Goal: Information Seeking & Learning: Learn about a topic

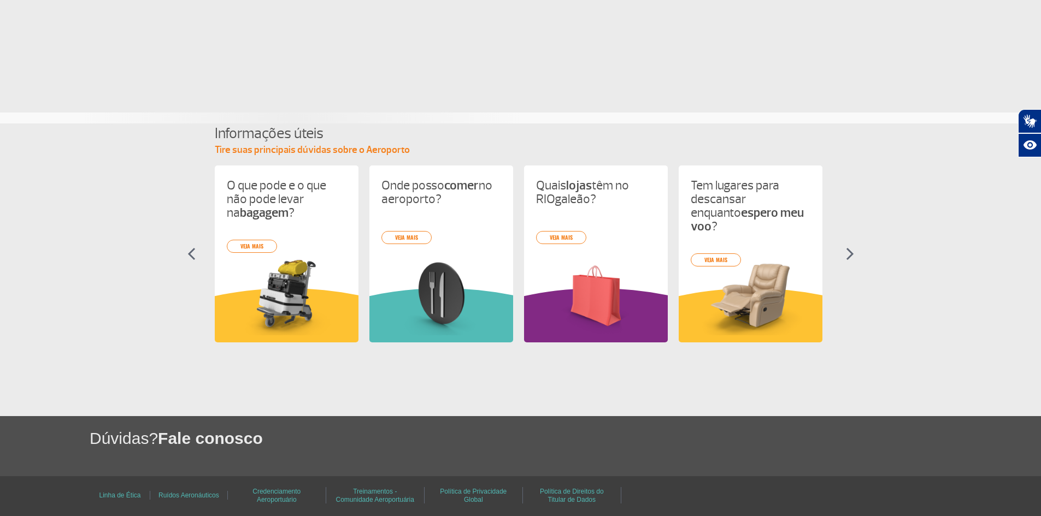
scroll to position [371, 0]
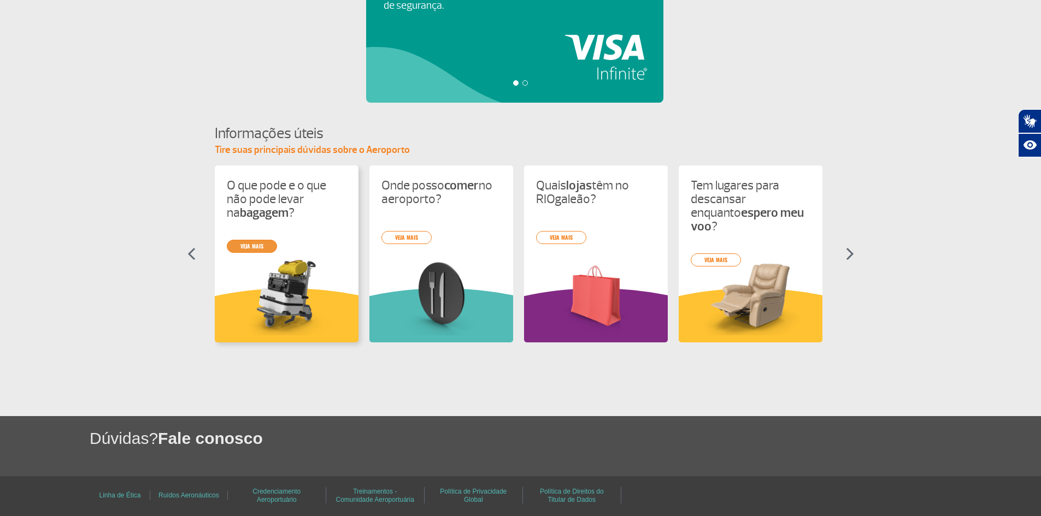
click at [250, 250] on link "veja mais" at bounding box center [252, 246] width 50 height 13
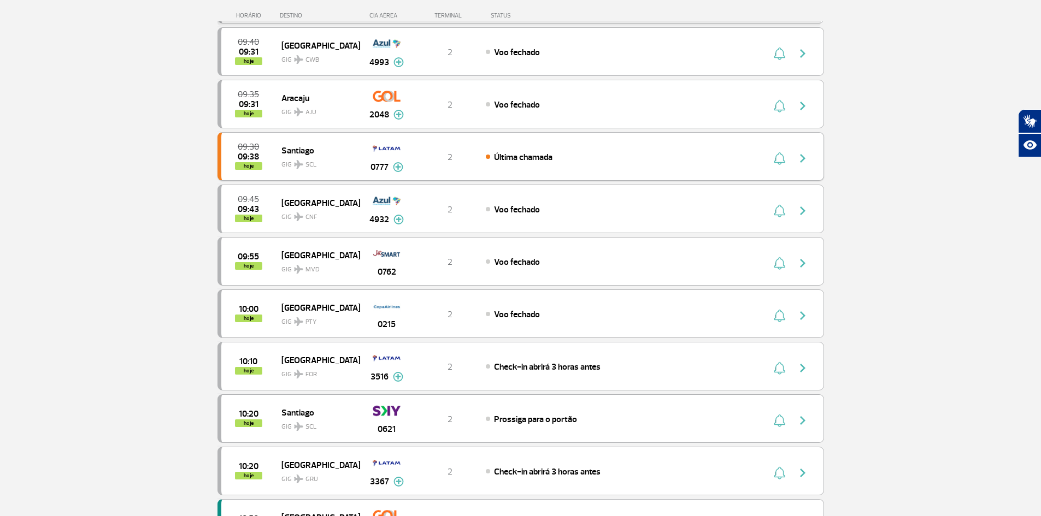
scroll to position [219, 0]
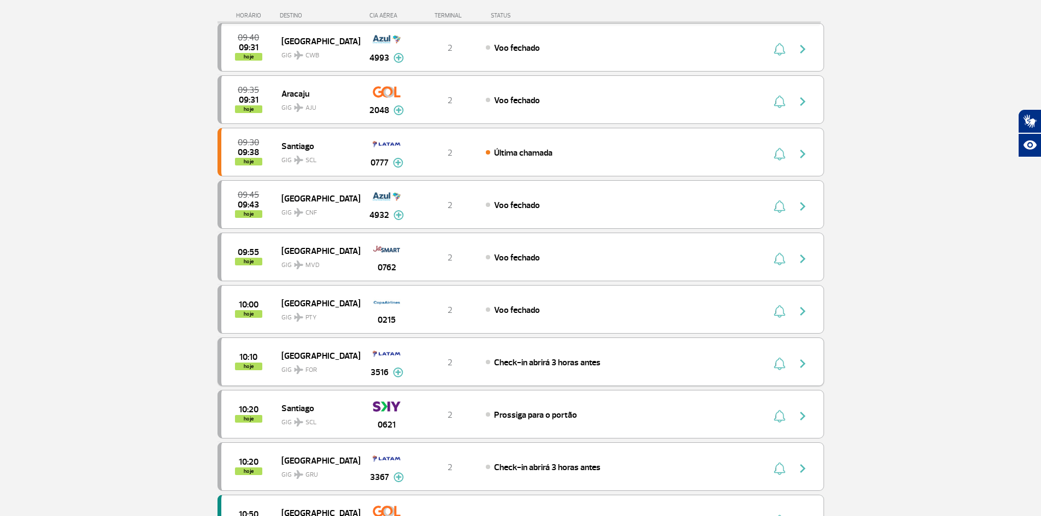
click at [396, 372] on img at bounding box center [398, 373] width 10 height 10
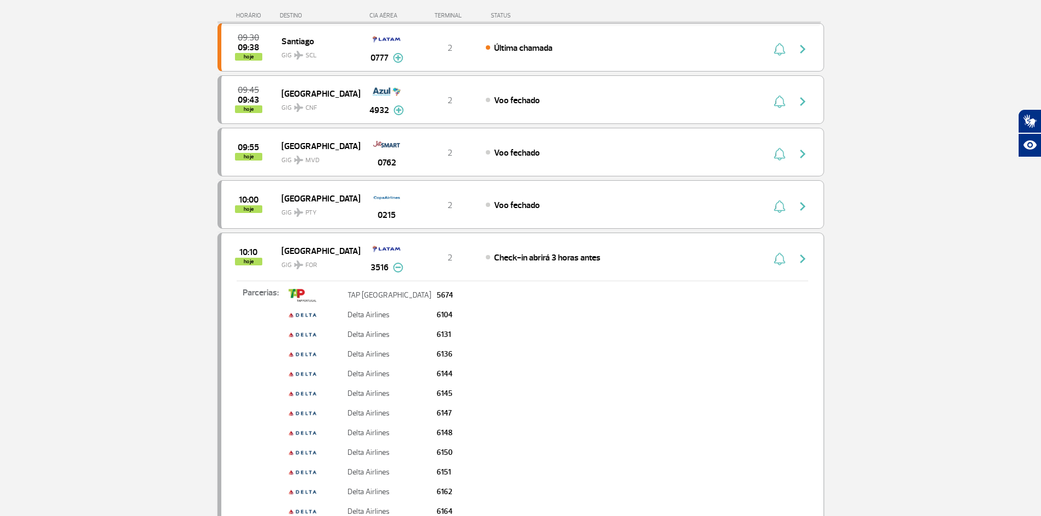
scroll to position [328, 0]
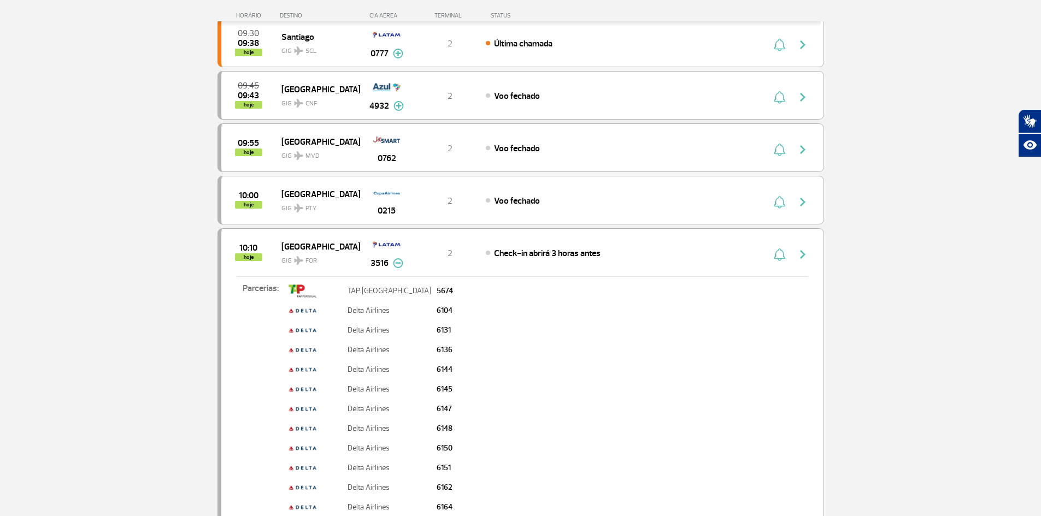
click at [397, 265] on img at bounding box center [398, 263] width 10 height 10
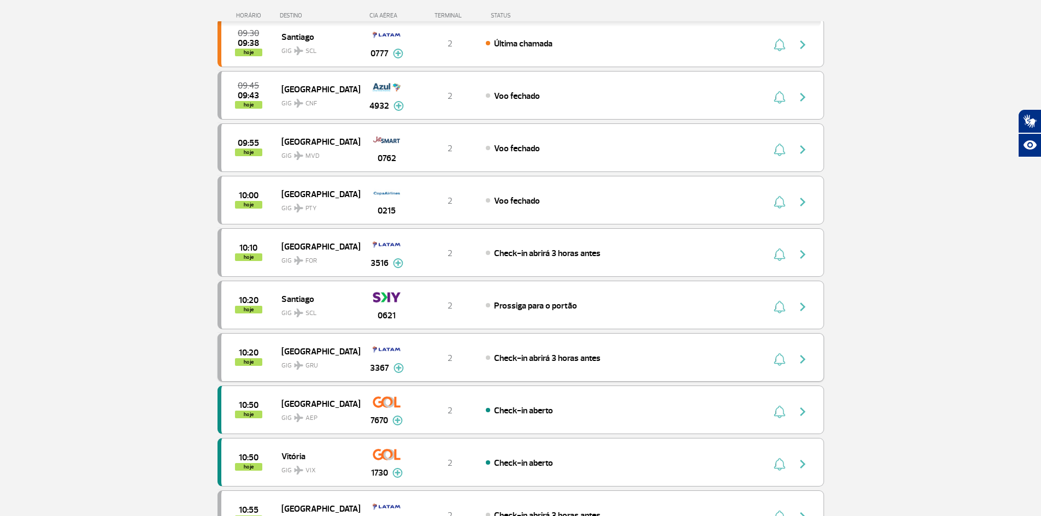
scroll to position [437, 0]
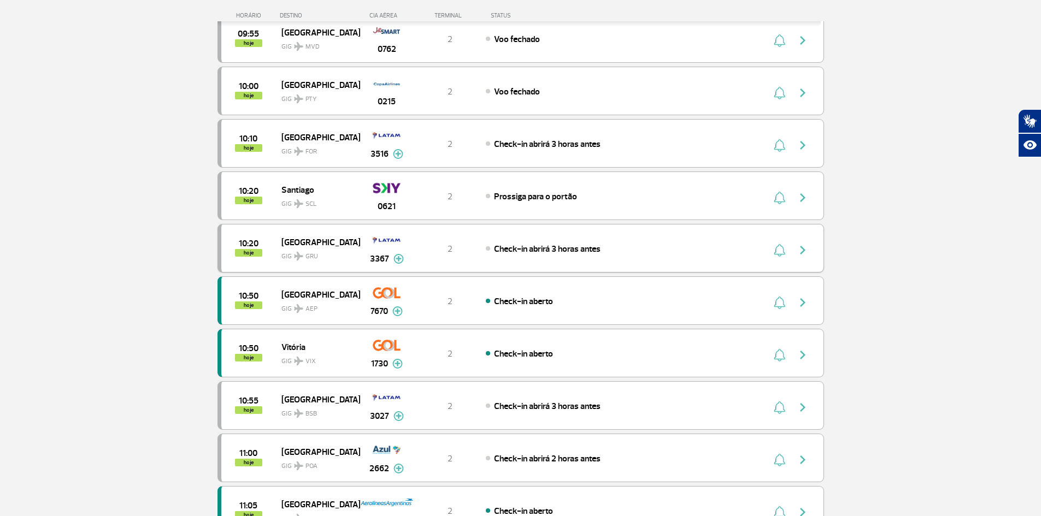
click at [396, 258] on img at bounding box center [398, 259] width 10 height 10
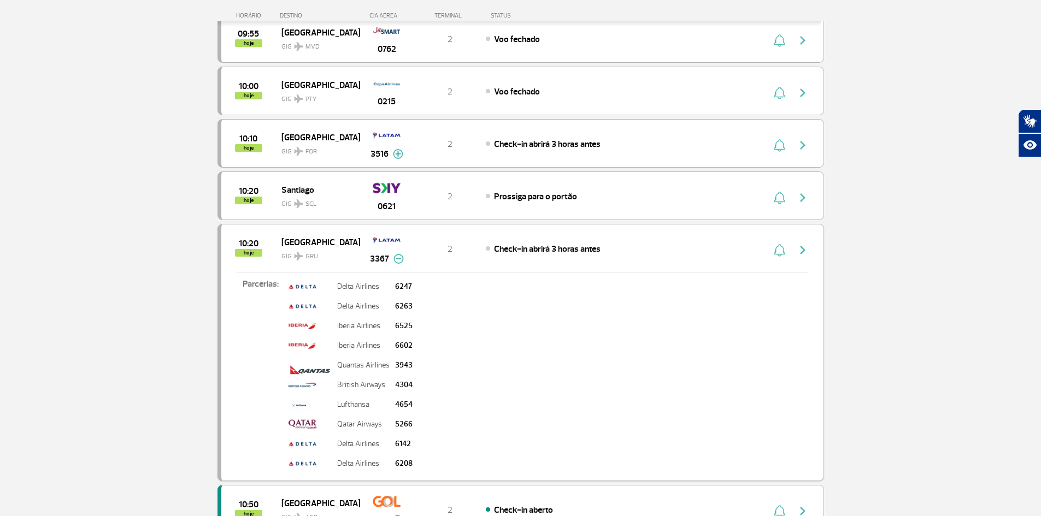
click at [396, 258] on img at bounding box center [398, 259] width 10 height 10
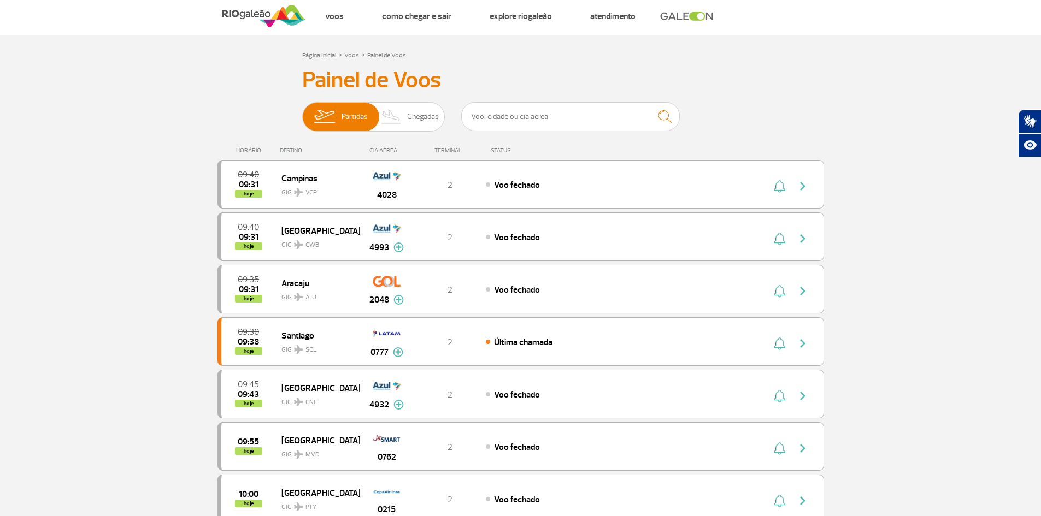
scroll to position [0, 0]
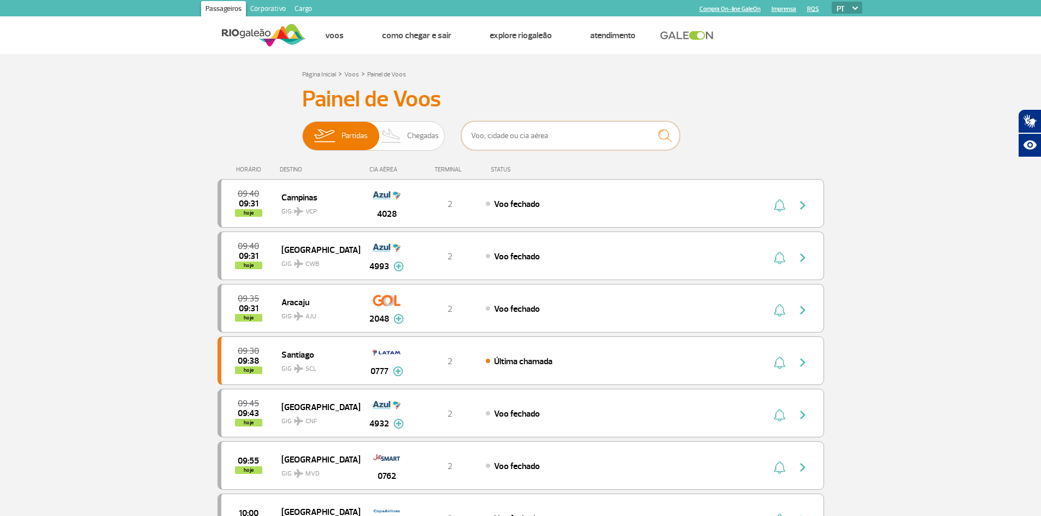
click at [511, 139] on input "text" at bounding box center [570, 135] width 219 height 29
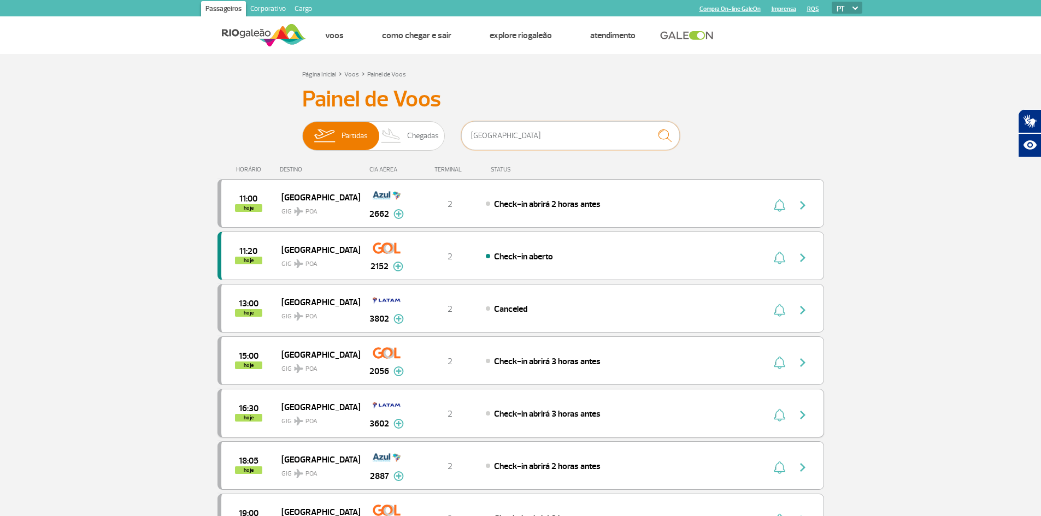
scroll to position [55, 0]
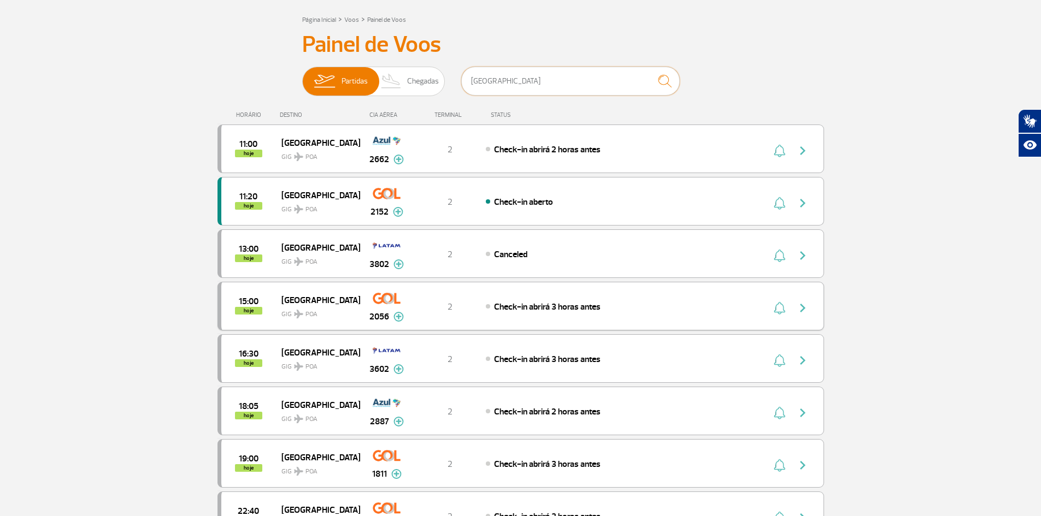
type input "Porto Alegre"
click at [396, 317] on img at bounding box center [398, 317] width 10 height 10
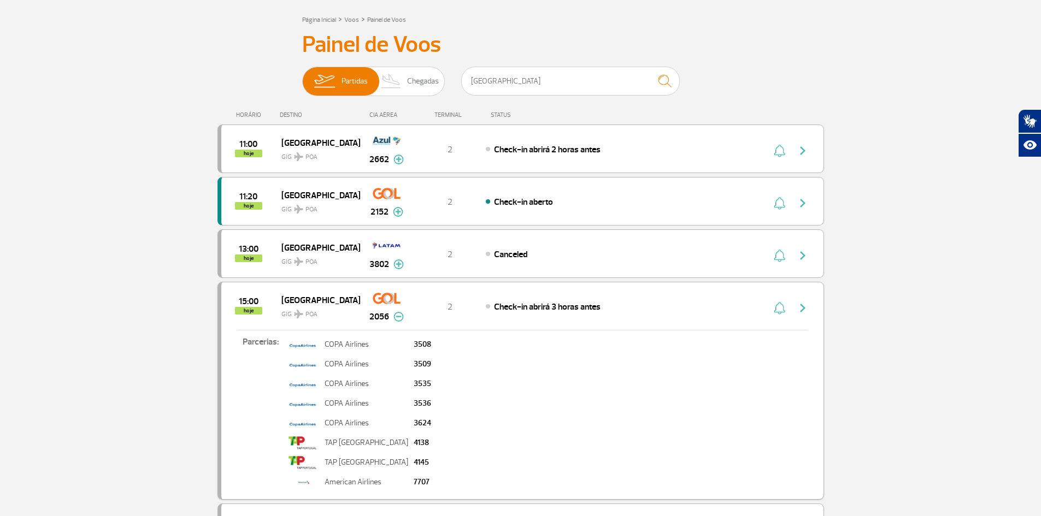
click at [396, 317] on img at bounding box center [398, 317] width 10 height 10
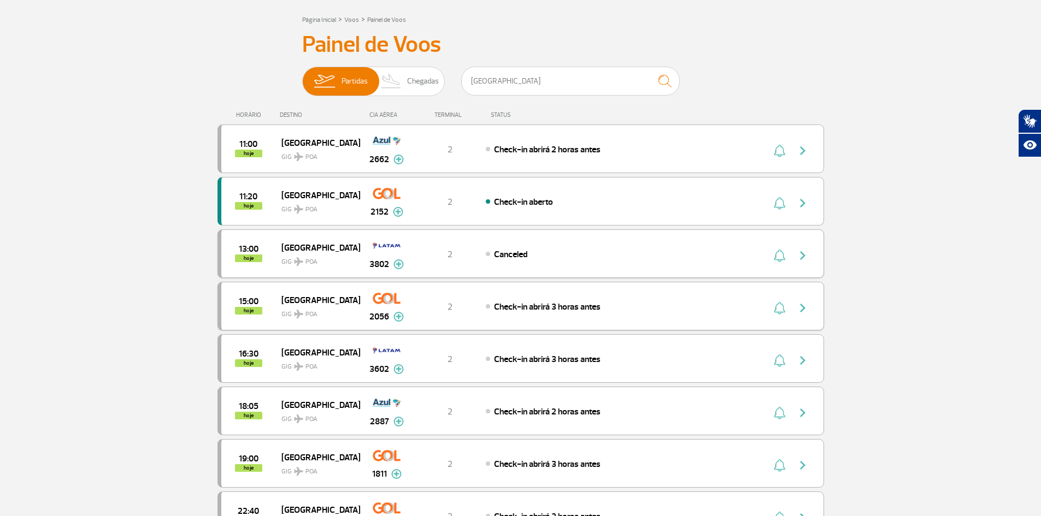
click at [397, 266] on img at bounding box center [398, 265] width 10 height 10
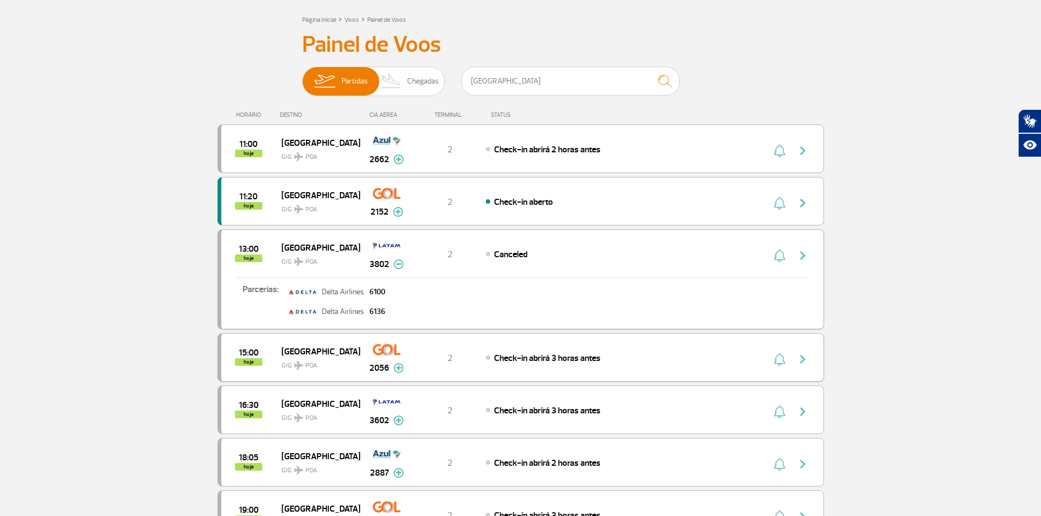
click at [397, 266] on img at bounding box center [398, 265] width 10 height 10
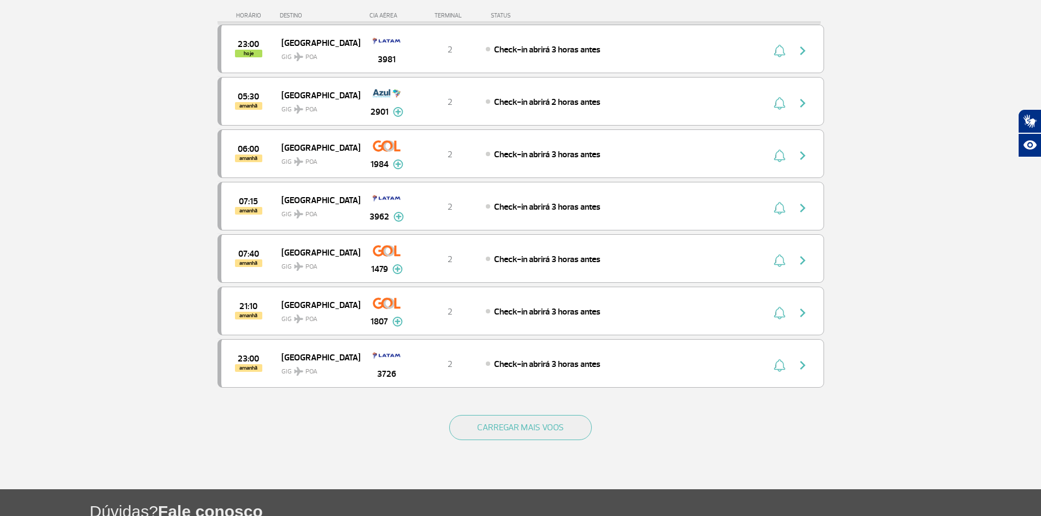
scroll to position [601, 0]
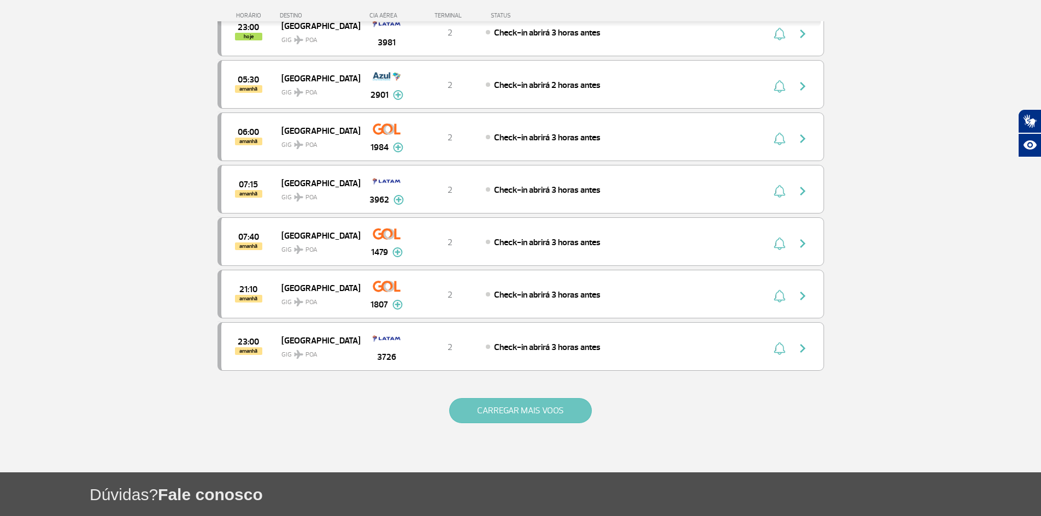
click at [502, 408] on button "CARREGAR MAIS VOOS" at bounding box center [520, 410] width 143 height 25
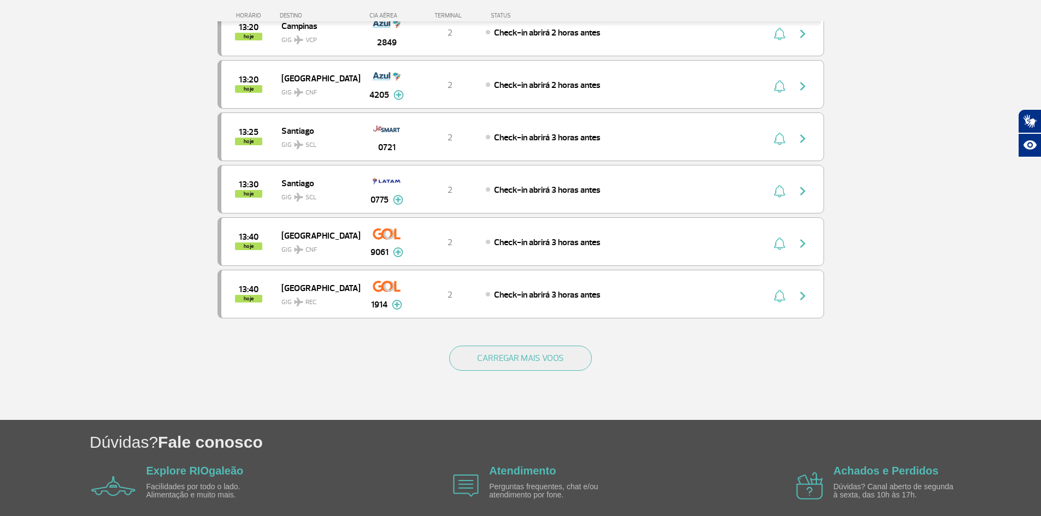
scroll to position [1967, 0]
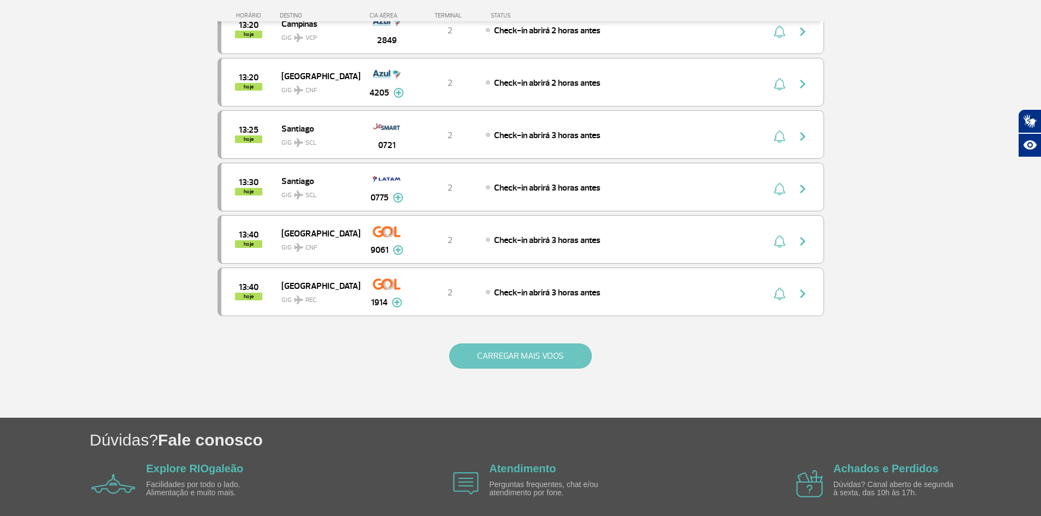
click at [512, 356] on button "CARREGAR MAIS VOOS" at bounding box center [520, 356] width 143 height 25
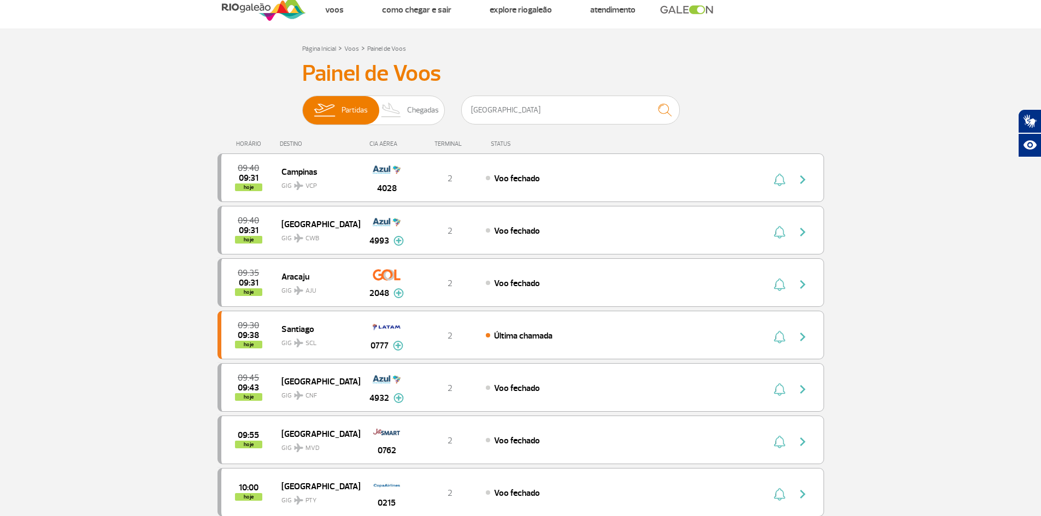
scroll to position [0, 0]
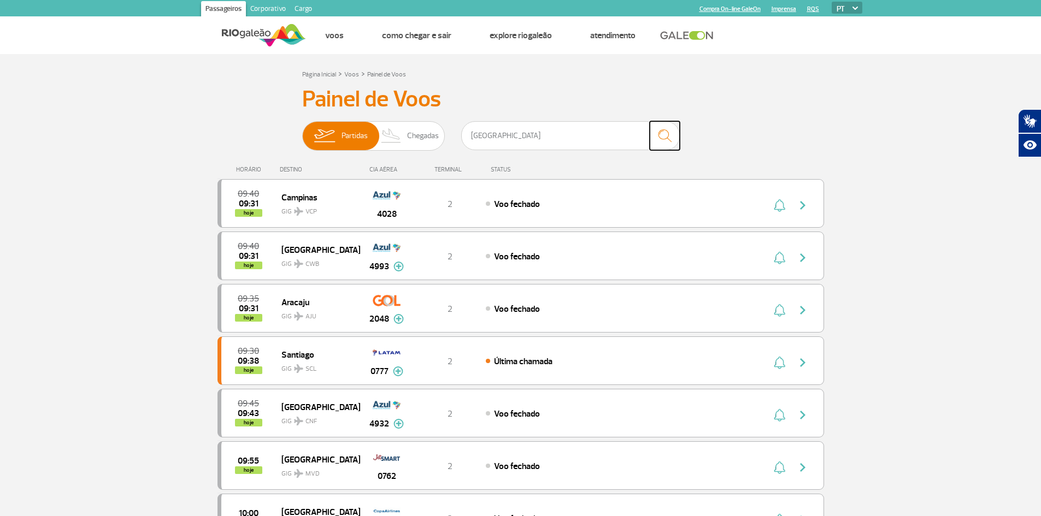
click at [668, 138] on img "submit" at bounding box center [664, 136] width 23 height 22
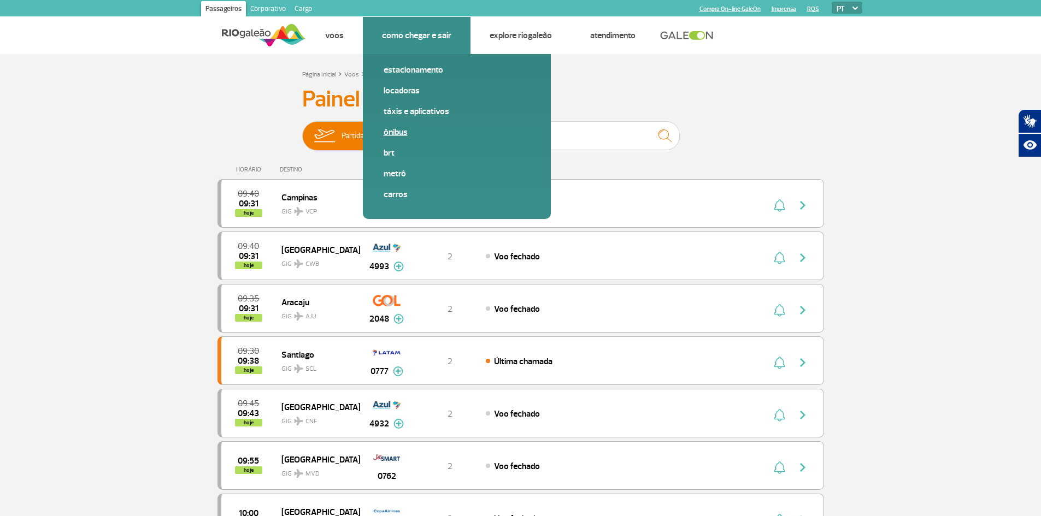
click at [398, 133] on link "Ônibus" at bounding box center [457, 132] width 146 height 12
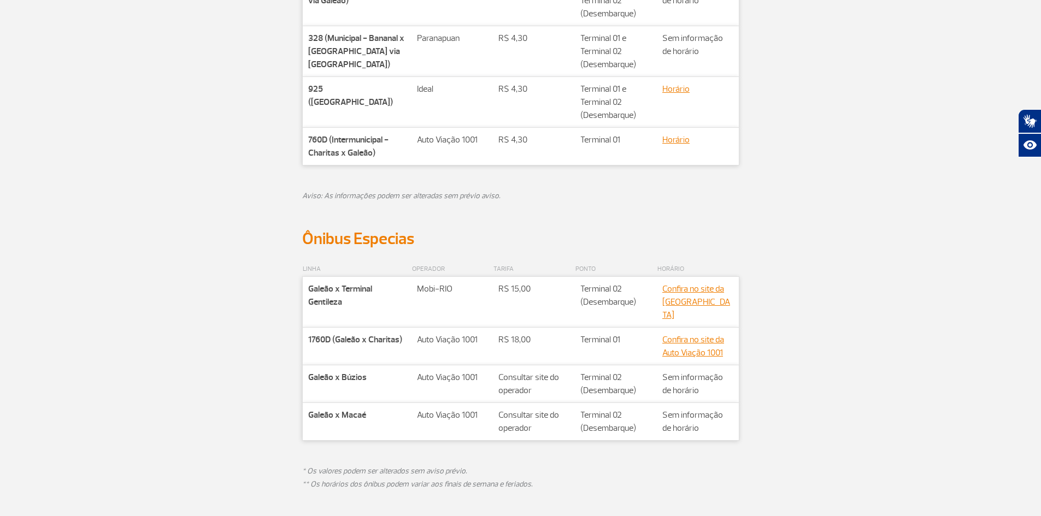
scroll to position [437, 0]
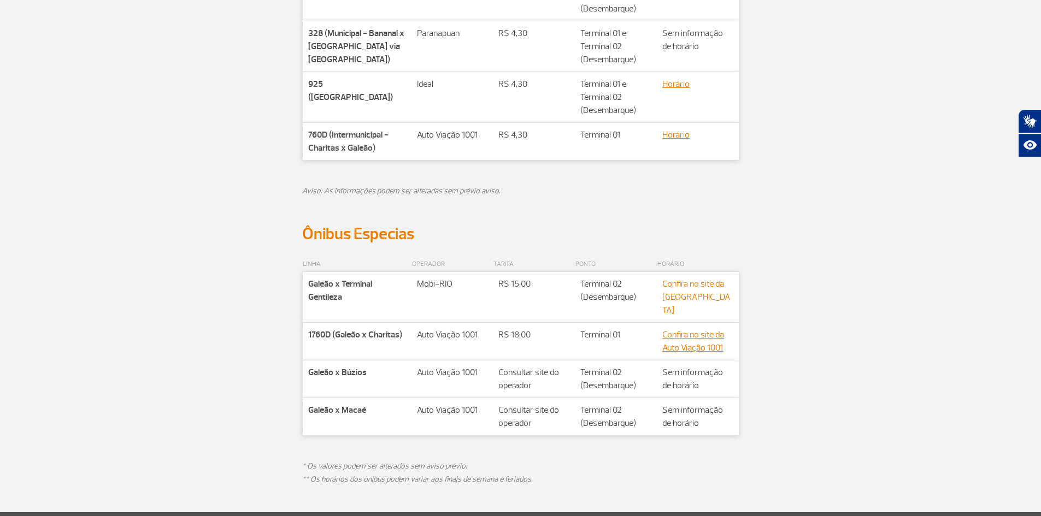
click at [686, 298] on link "Confira no site da Mobi-RIO" at bounding box center [696, 297] width 68 height 37
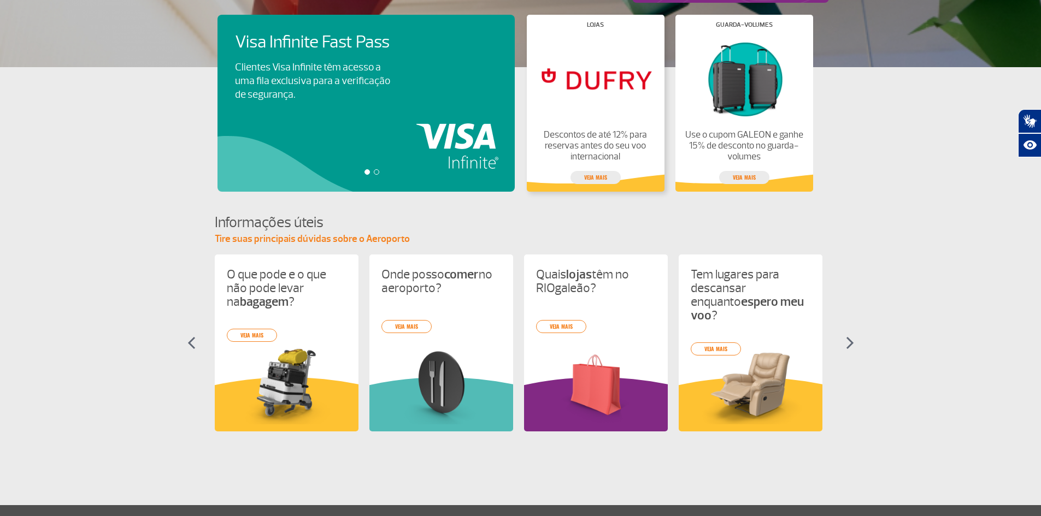
scroll to position [383, 0]
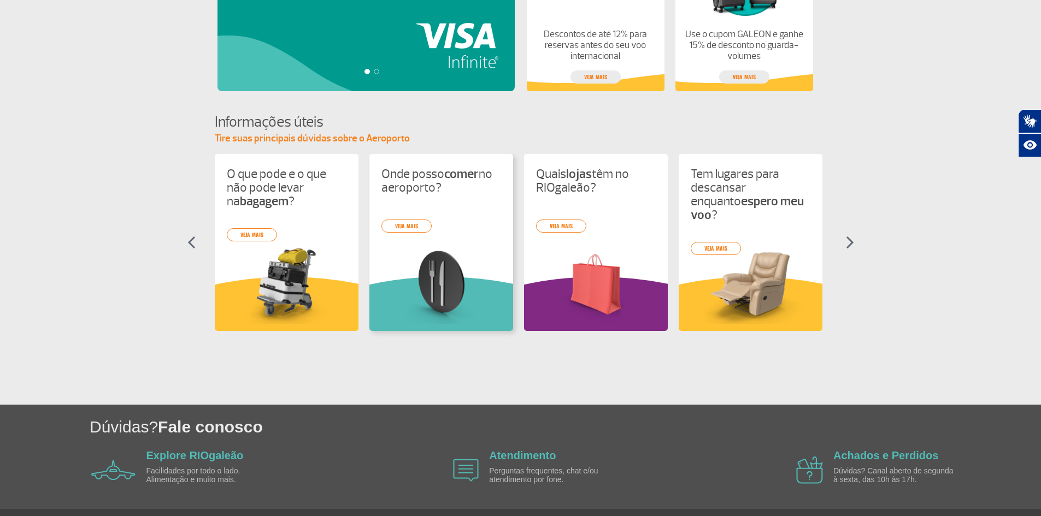
click at [439, 273] on img at bounding box center [441, 285] width 120 height 78
click at [430, 180] on p "Onde posso comer no aeroporto?" at bounding box center [441, 180] width 120 height 27
click at [412, 226] on link "veja mais" at bounding box center [406, 226] width 50 height 13
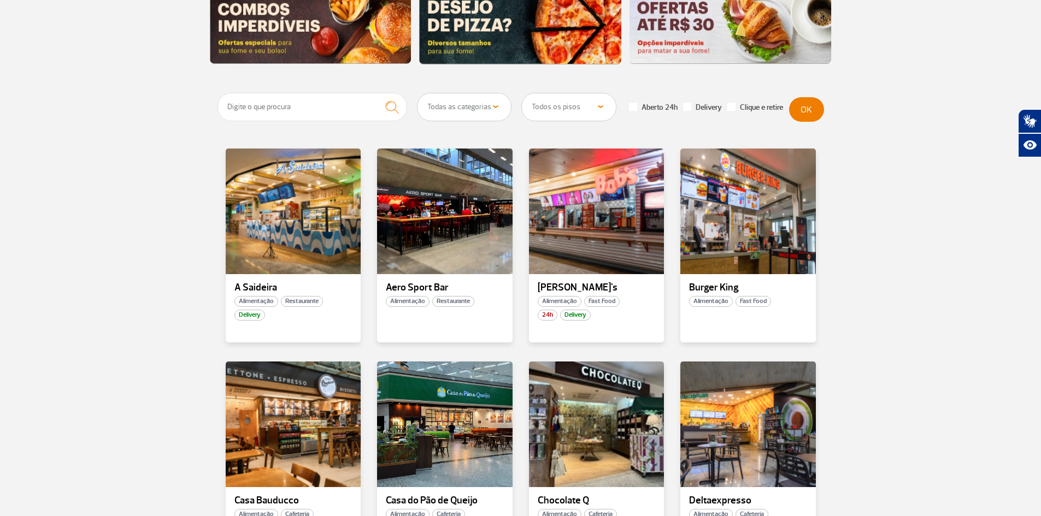
scroll to position [328, 0]
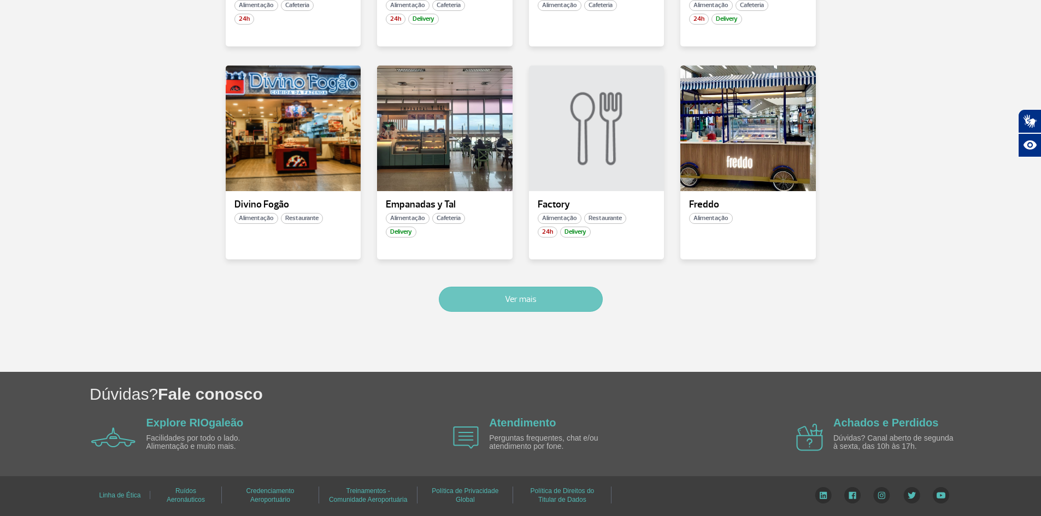
click at [522, 305] on button "Ver mais" at bounding box center [521, 299] width 164 height 25
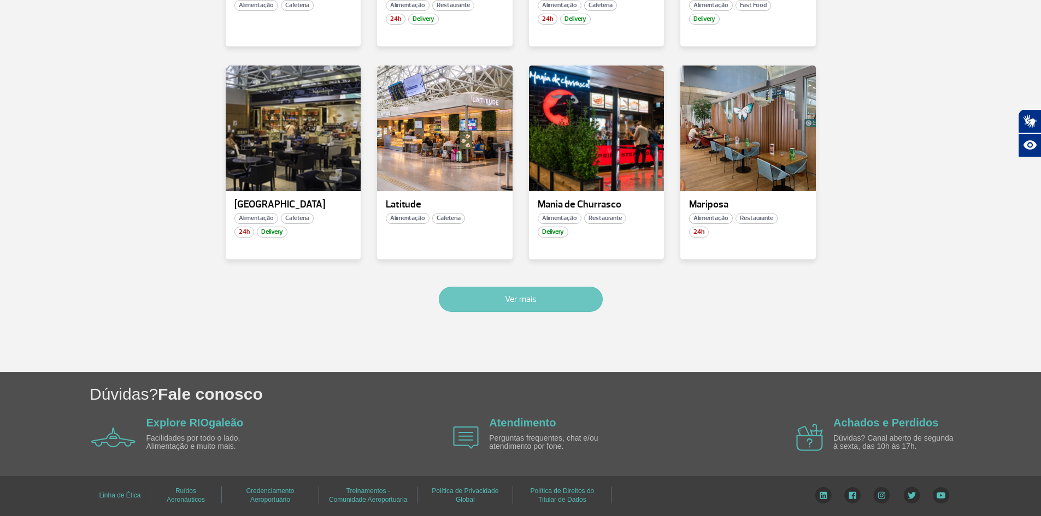
click at [524, 304] on button "Ver mais" at bounding box center [521, 299] width 164 height 25
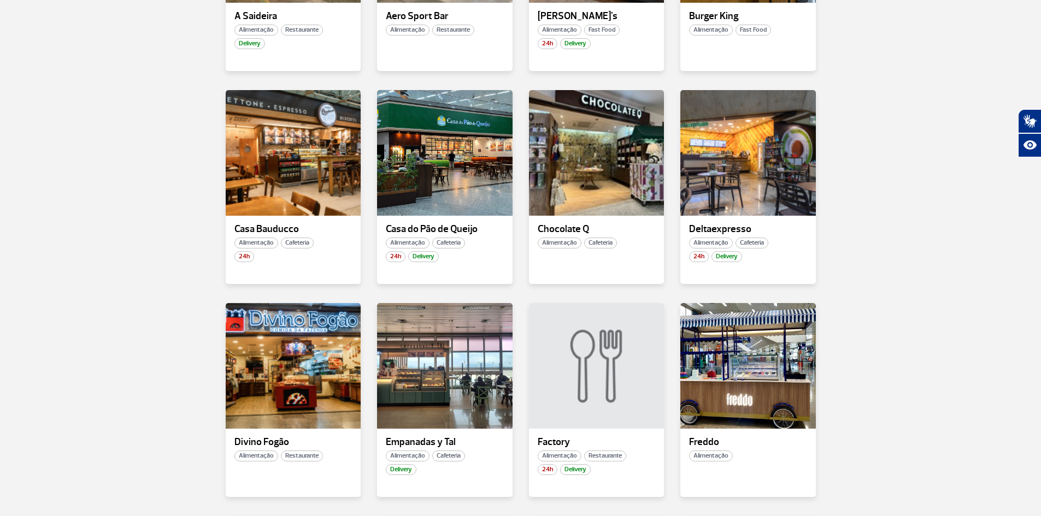
scroll to position [239, 0]
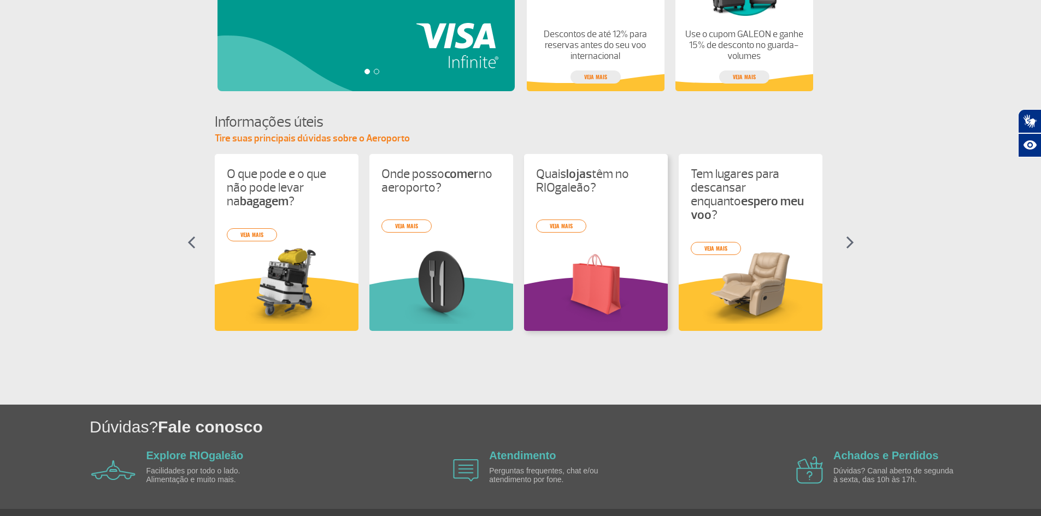
scroll to position [383, 0]
click at [709, 238] on div "O que pode e o que não pode levar na bagagem ? veja mais Onde posso comer no ae…" at bounding box center [521, 252] width 612 height 197
click at [561, 226] on link "veja mais" at bounding box center [561, 226] width 50 height 13
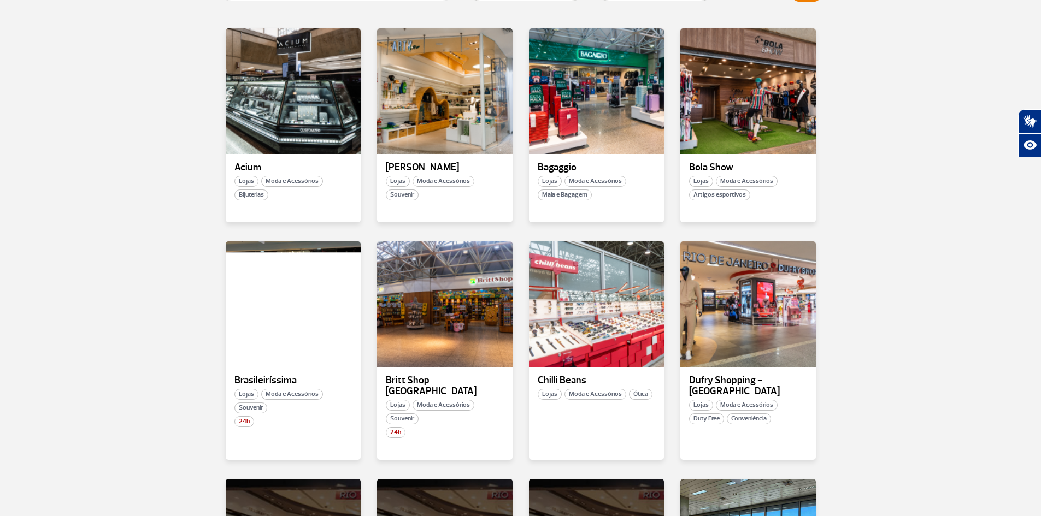
scroll to position [219, 0]
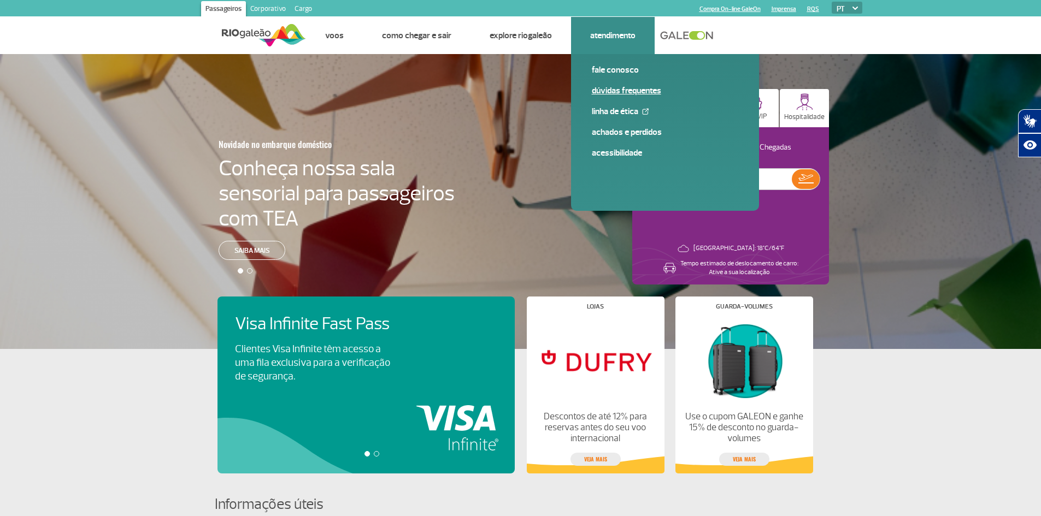
click at [611, 86] on link "Dúvidas Frequentes" at bounding box center [665, 91] width 146 height 12
